Goal: Task Accomplishment & Management: Manage account settings

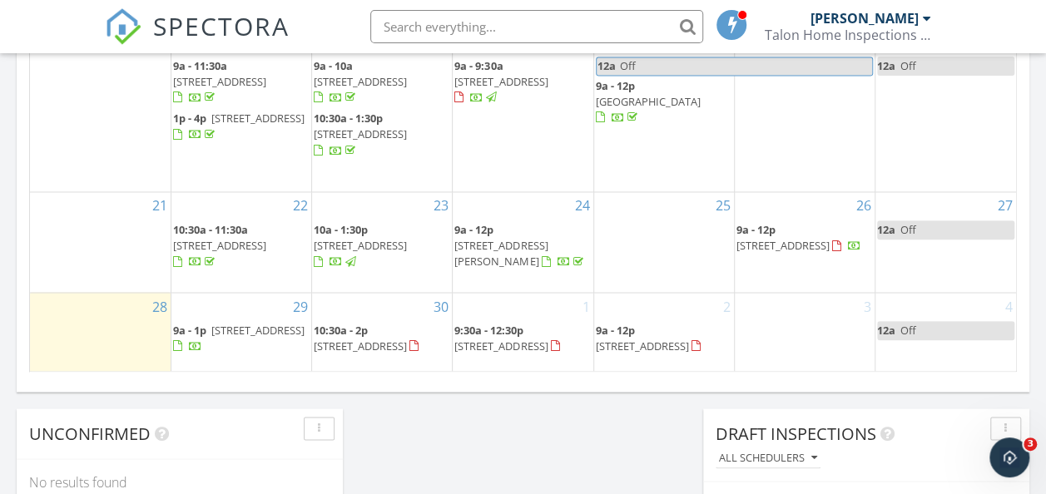
scroll to position [1539, 1071]
click at [482, 22] on input "text" at bounding box center [536, 26] width 333 height 33
click at [383, 348] on div "30 10:30a - 2p 729 Twilight Ln, St. Augustine 32095" at bounding box center [382, 333] width 140 height 80
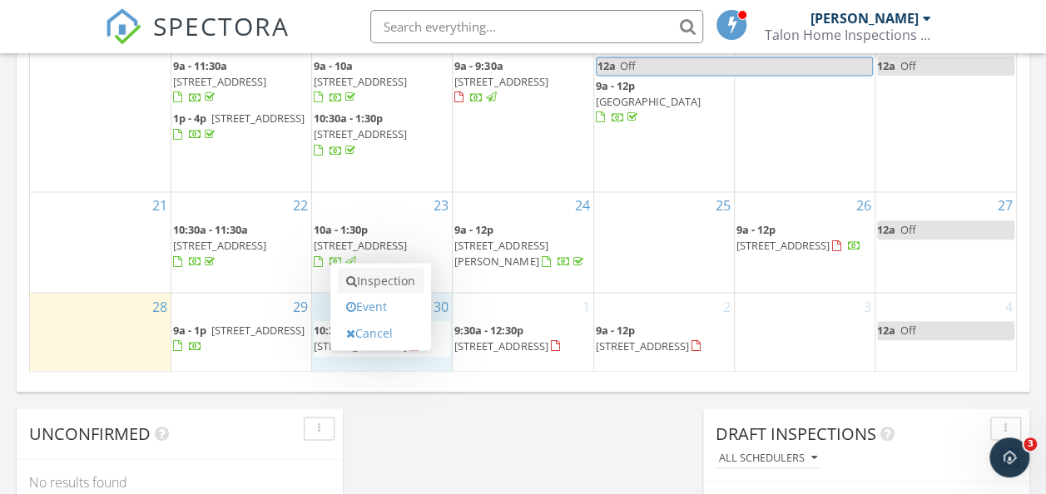
click at [383, 284] on link "Inspection" at bounding box center [381, 280] width 86 height 27
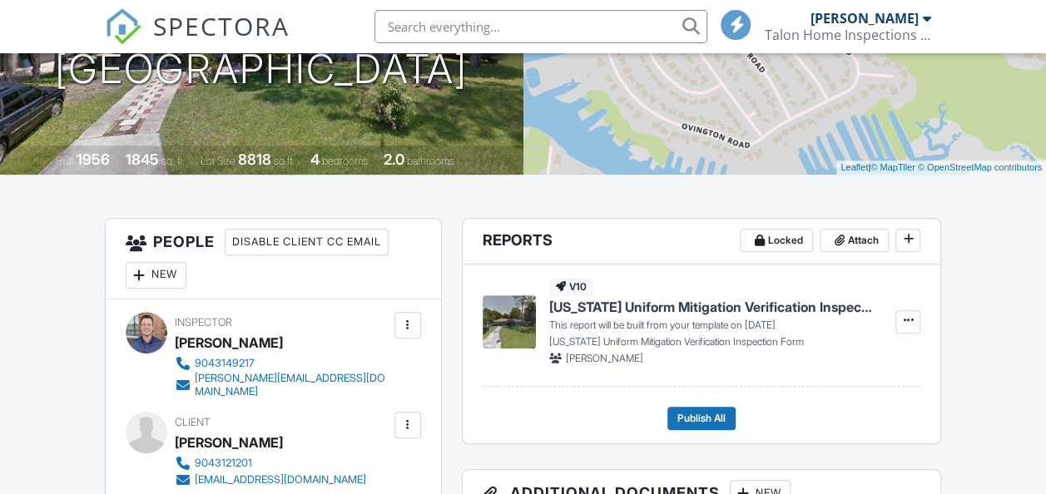
scroll to position [294, 0]
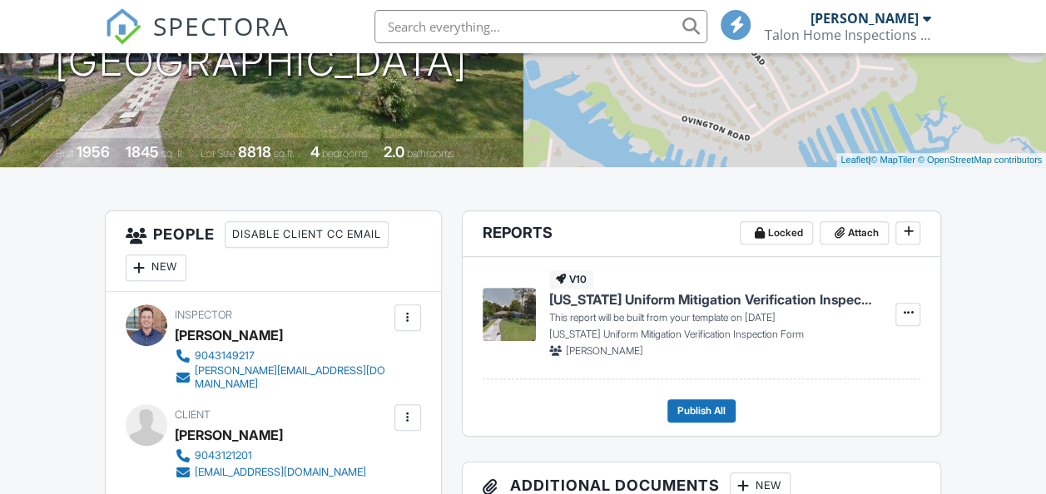
click at [206, 27] on span "SPECTORA" at bounding box center [221, 25] width 136 height 35
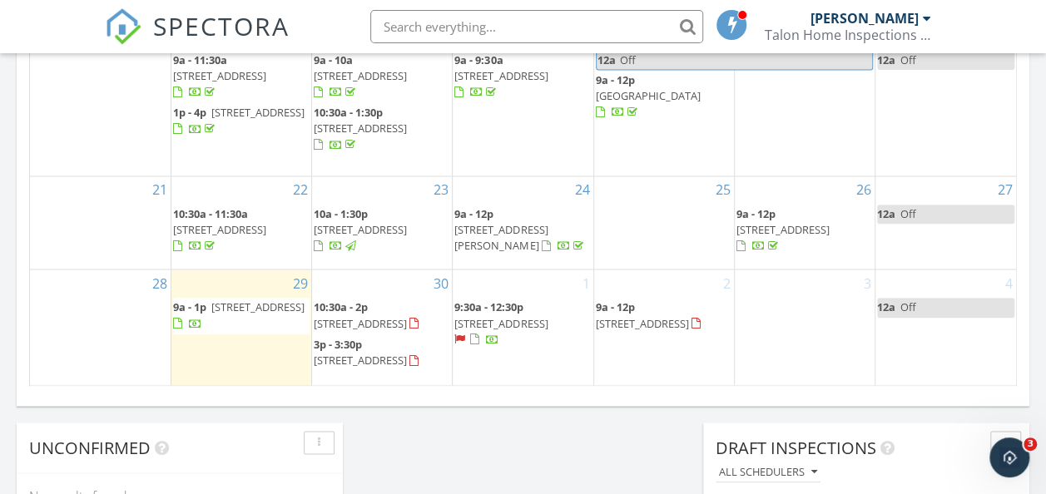
scroll to position [1349, 0]
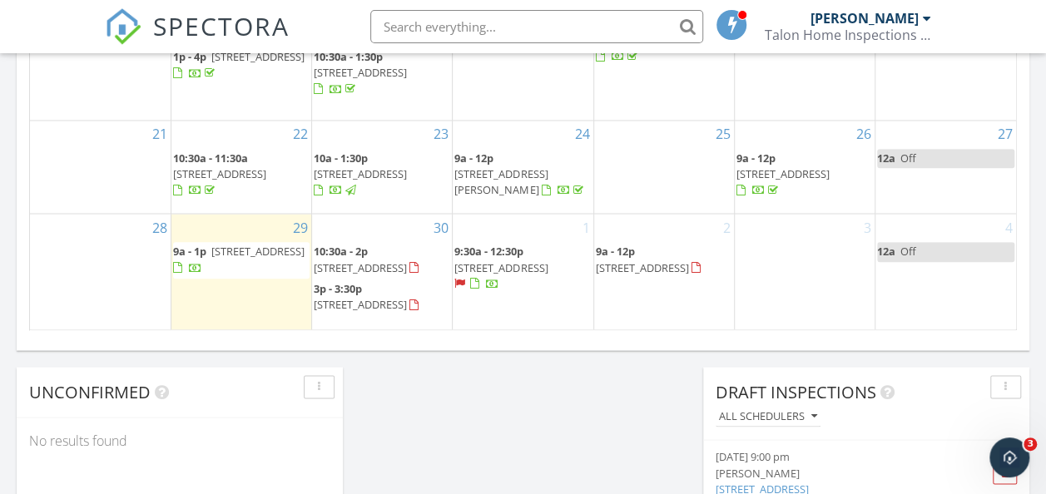
click at [654, 297] on div "2 9a - 12p 5547 Lumber Ml Rd, Jacksonville 32224" at bounding box center [664, 272] width 140 height 116
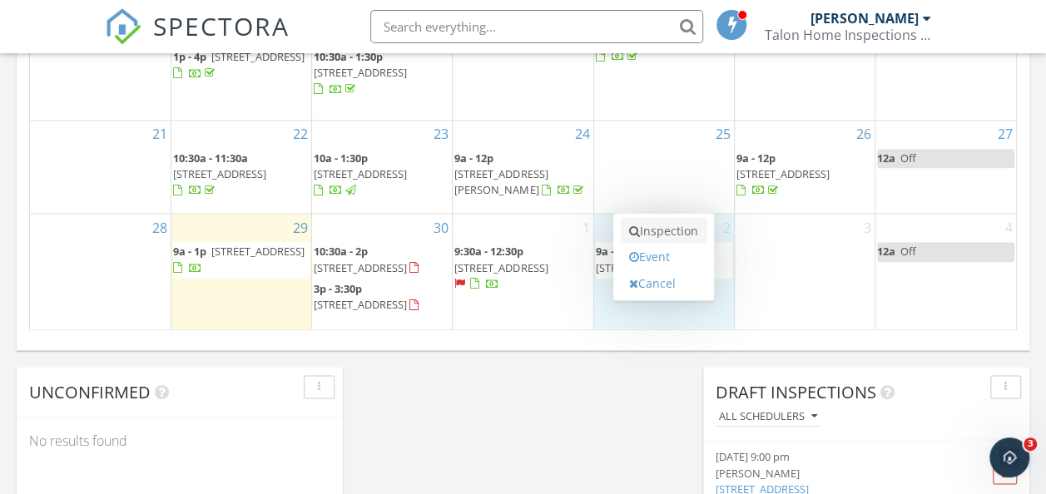
click at [677, 224] on link "Inspection" at bounding box center [664, 230] width 86 height 27
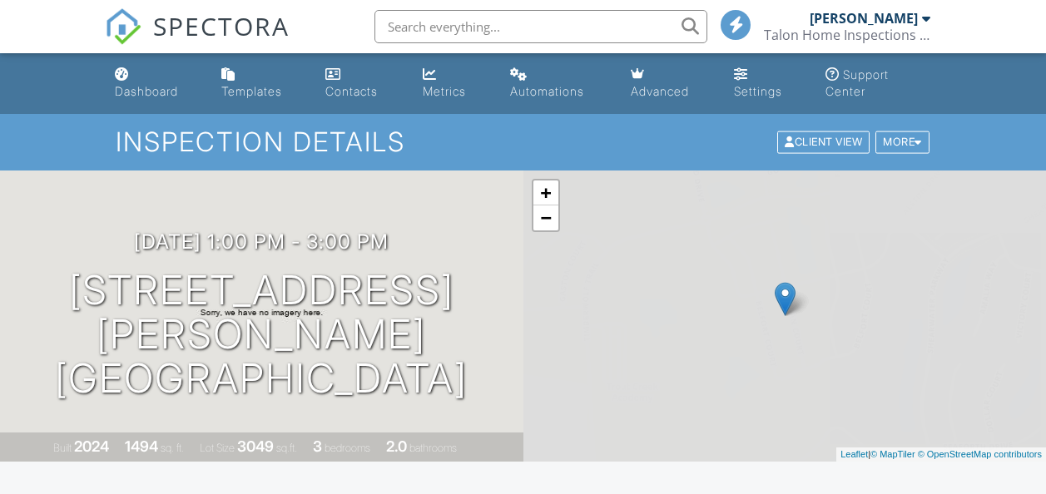
click at [213, 37] on span "SPECTORA" at bounding box center [221, 25] width 136 height 35
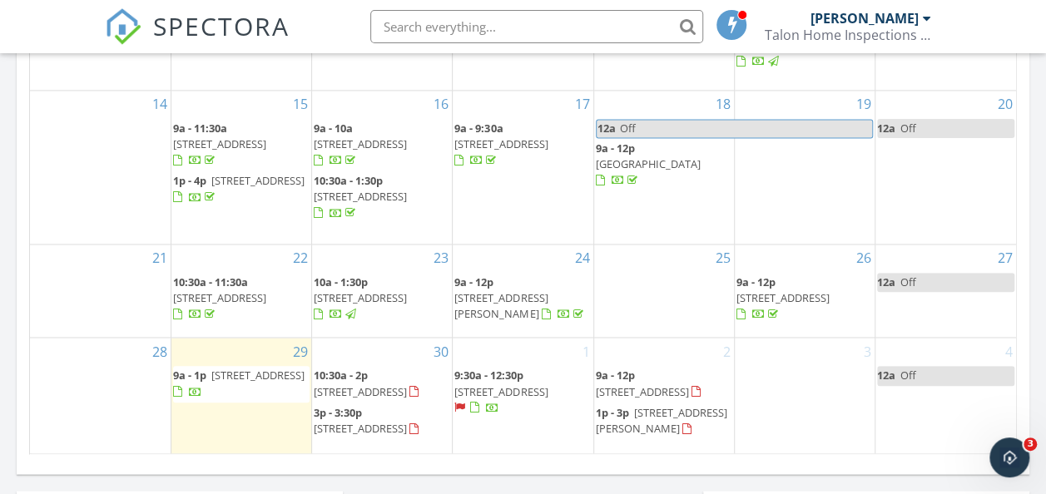
scroll to position [1303, 0]
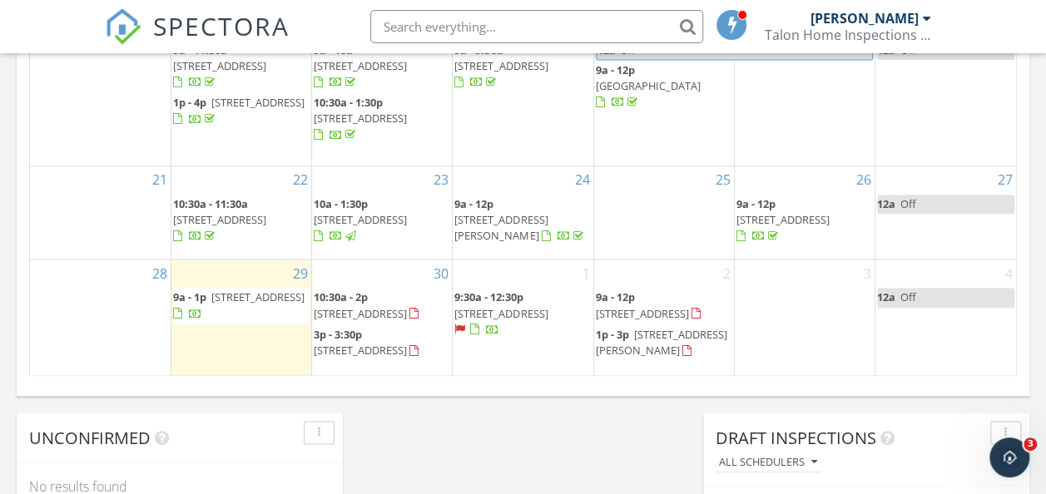
click at [537, 306] on span "7980 State Rte 100, Keystone Heights 32656" at bounding box center [500, 313] width 93 height 15
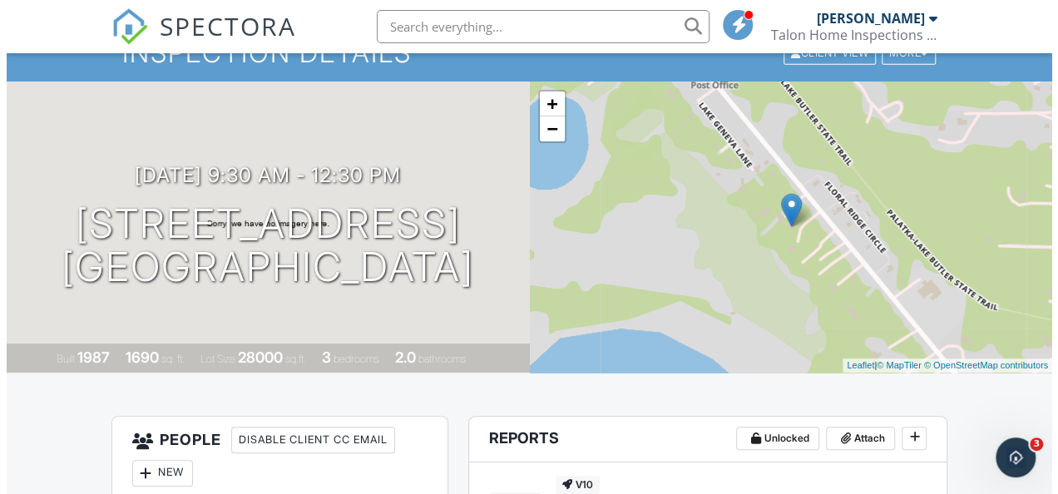
scroll to position [88, 0]
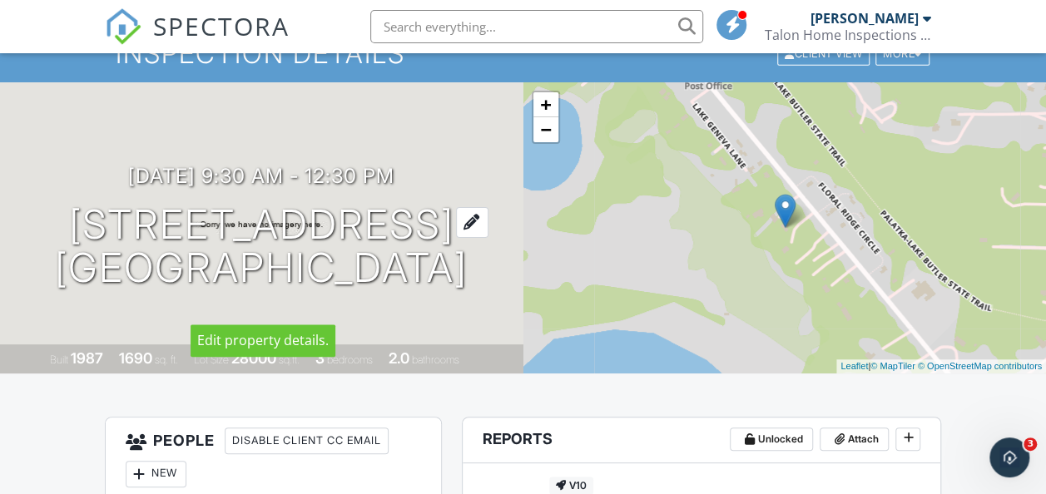
click at [488, 207] on div at bounding box center [472, 222] width 32 height 31
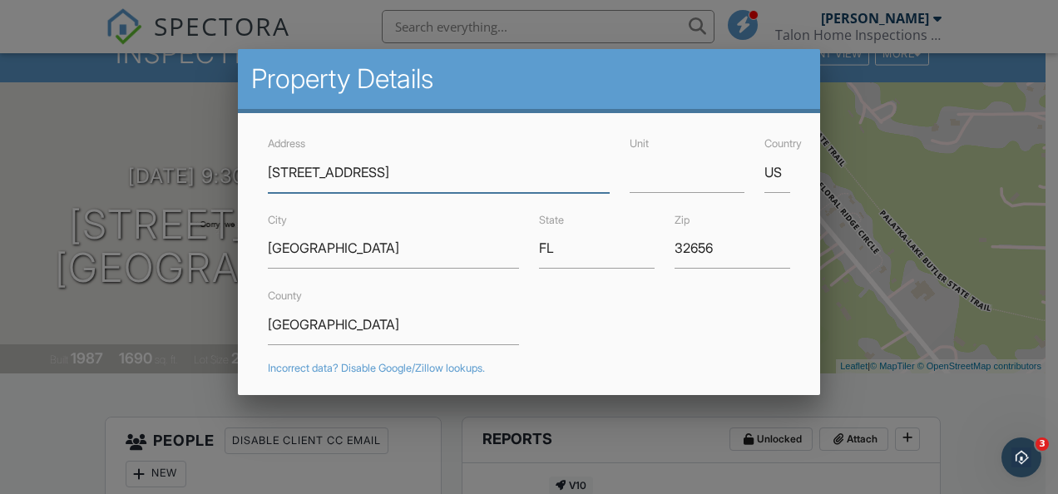
click at [386, 183] on input "7980 State Rd 100" at bounding box center [438, 172] width 341 height 41
type input "7980 State Rd 100"
click at [399, 319] on input "Clay County" at bounding box center [393, 324] width 251 height 41
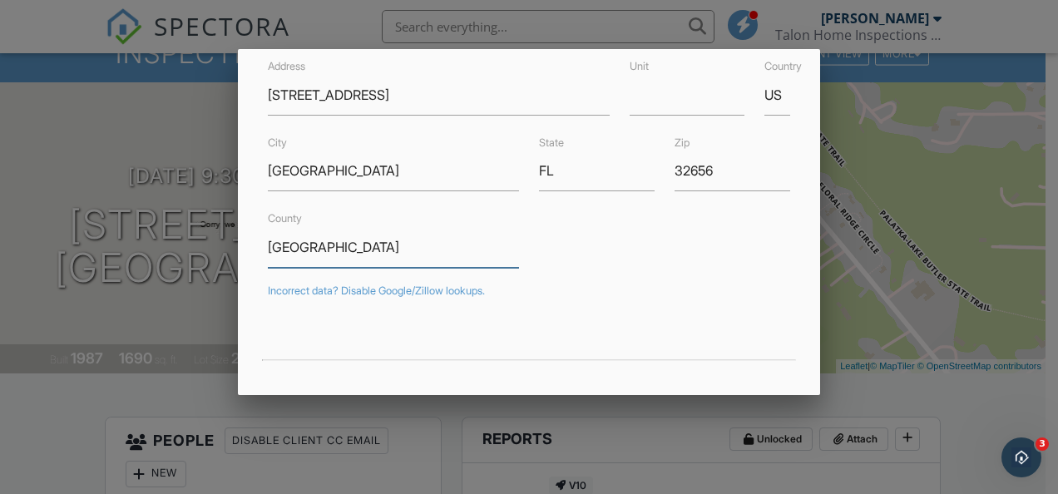
type input "29.7666292"
type input "-82.00803530000002"
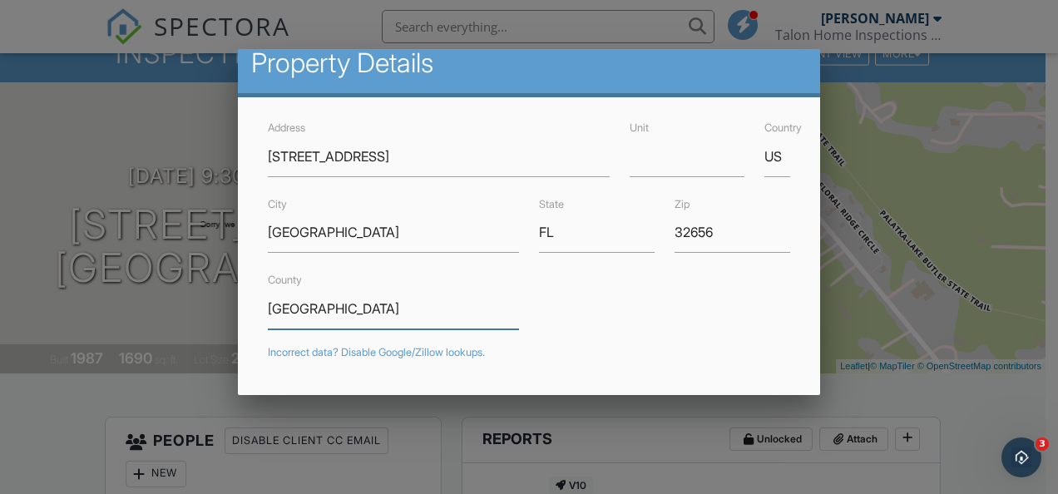
scroll to position [482, 0]
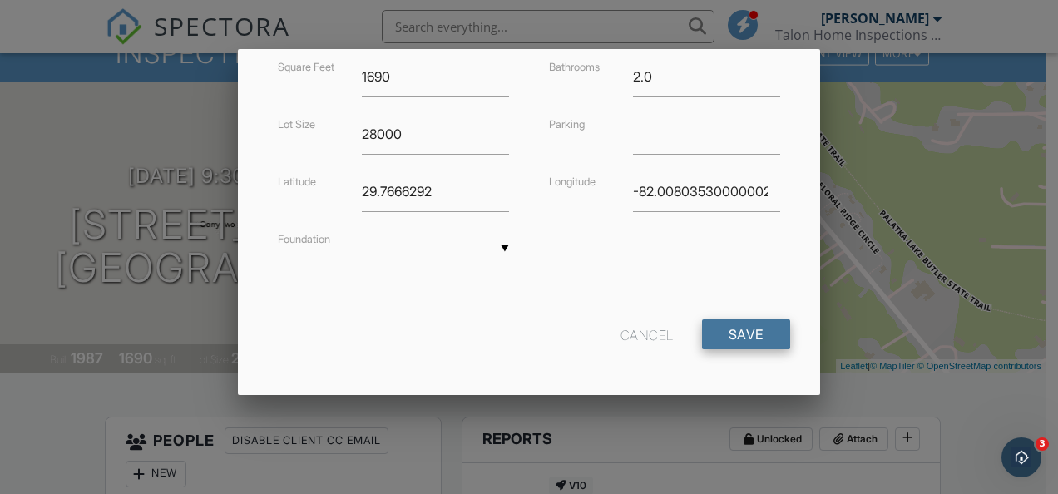
click at [719, 323] on input "Save" at bounding box center [746, 334] width 88 height 30
type input "29.766629"
click at [764, 320] on input "Save" at bounding box center [746, 334] width 88 height 30
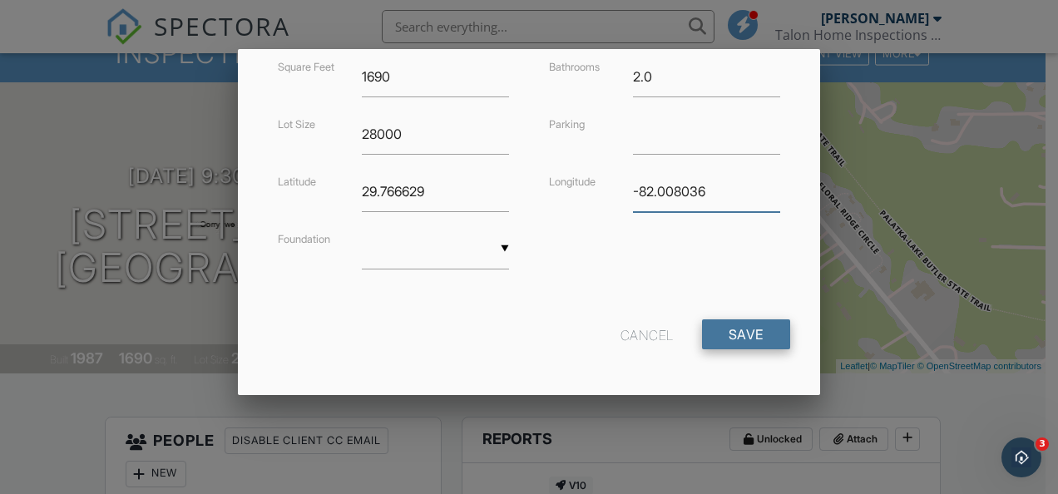
type input "-82.008036"
click at [734, 334] on input "Save" at bounding box center [746, 334] width 88 height 30
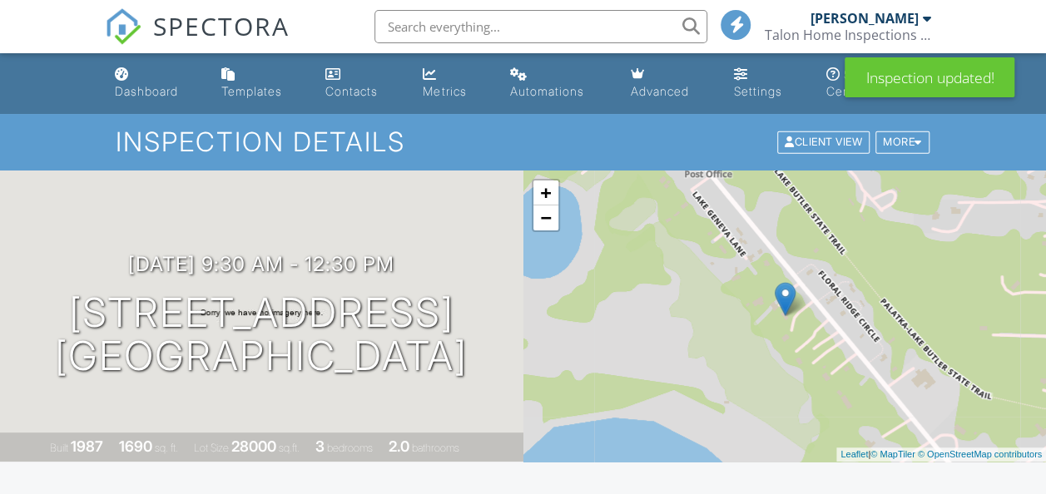
scroll to position [249, 0]
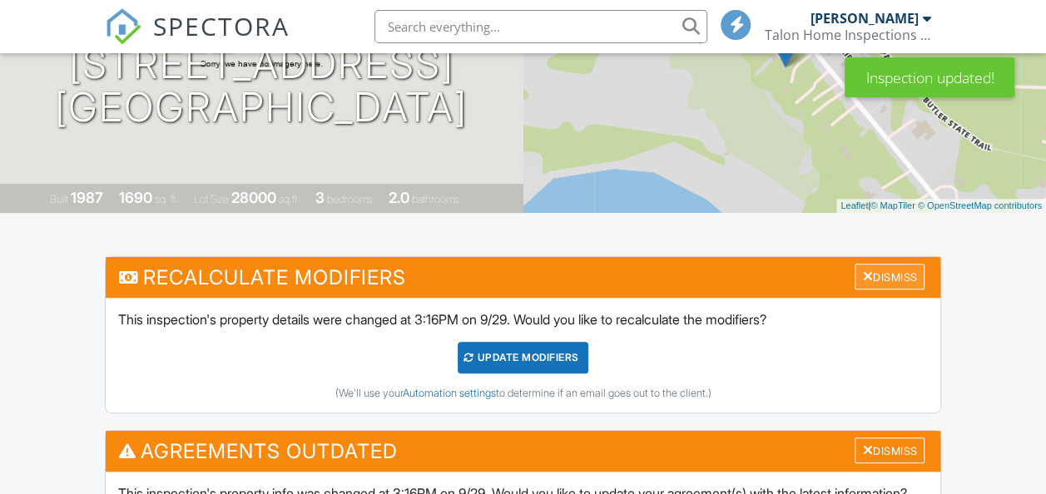
click at [912, 273] on div "Dismiss" at bounding box center [889, 277] width 70 height 26
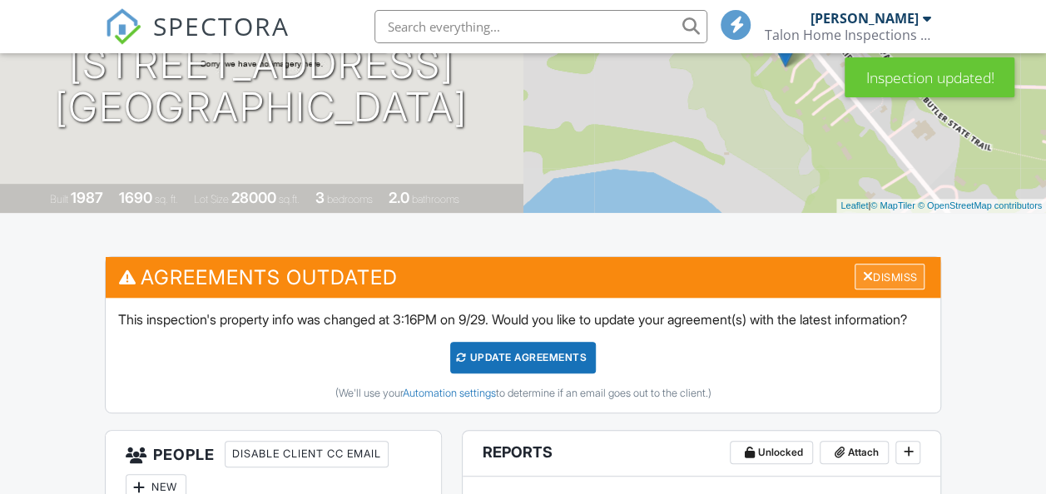
click at [904, 273] on div "Dismiss" at bounding box center [889, 277] width 70 height 26
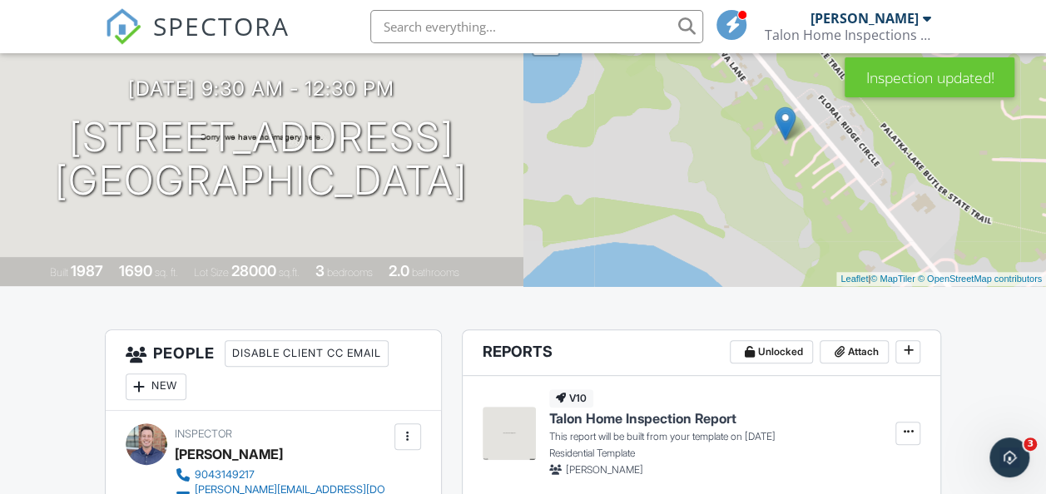
scroll to position [0, 0]
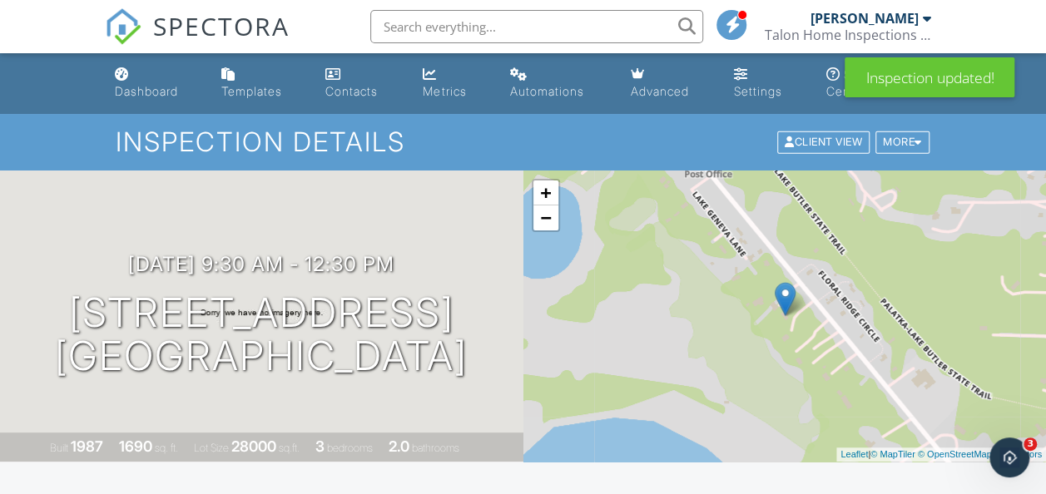
click at [208, 30] on span "SPECTORA" at bounding box center [221, 25] width 136 height 35
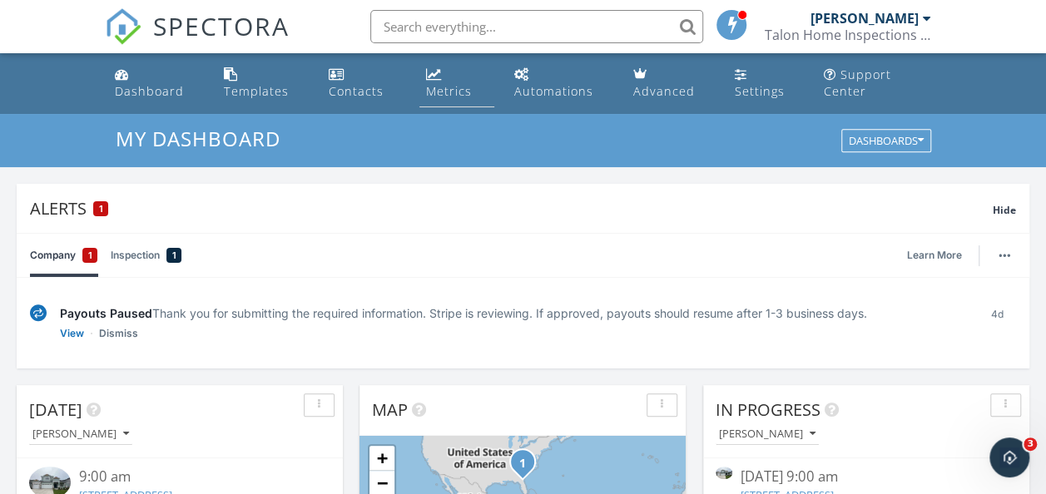
click at [431, 83] on div "Metrics" at bounding box center [449, 91] width 46 height 16
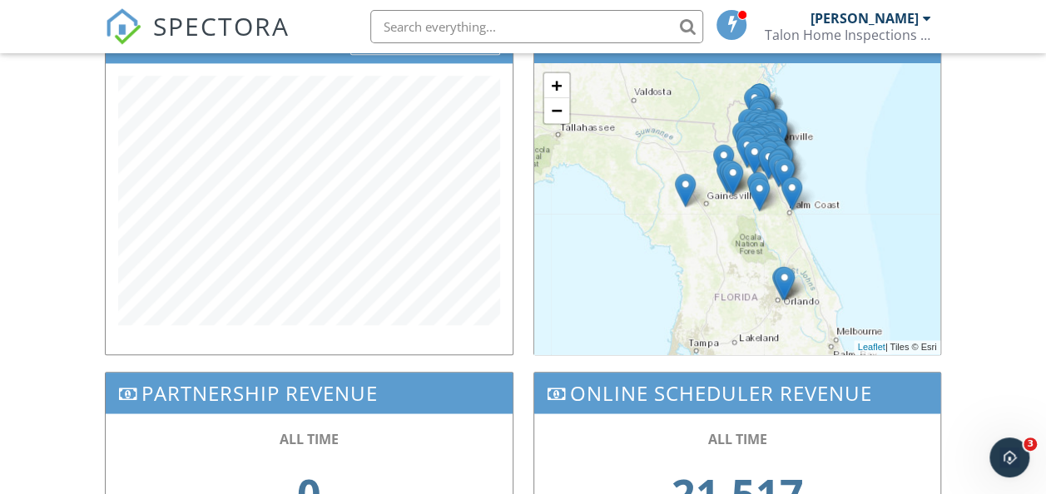
scroll to position [617, 0]
